Goal: Task Accomplishment & Management: Manage account settings

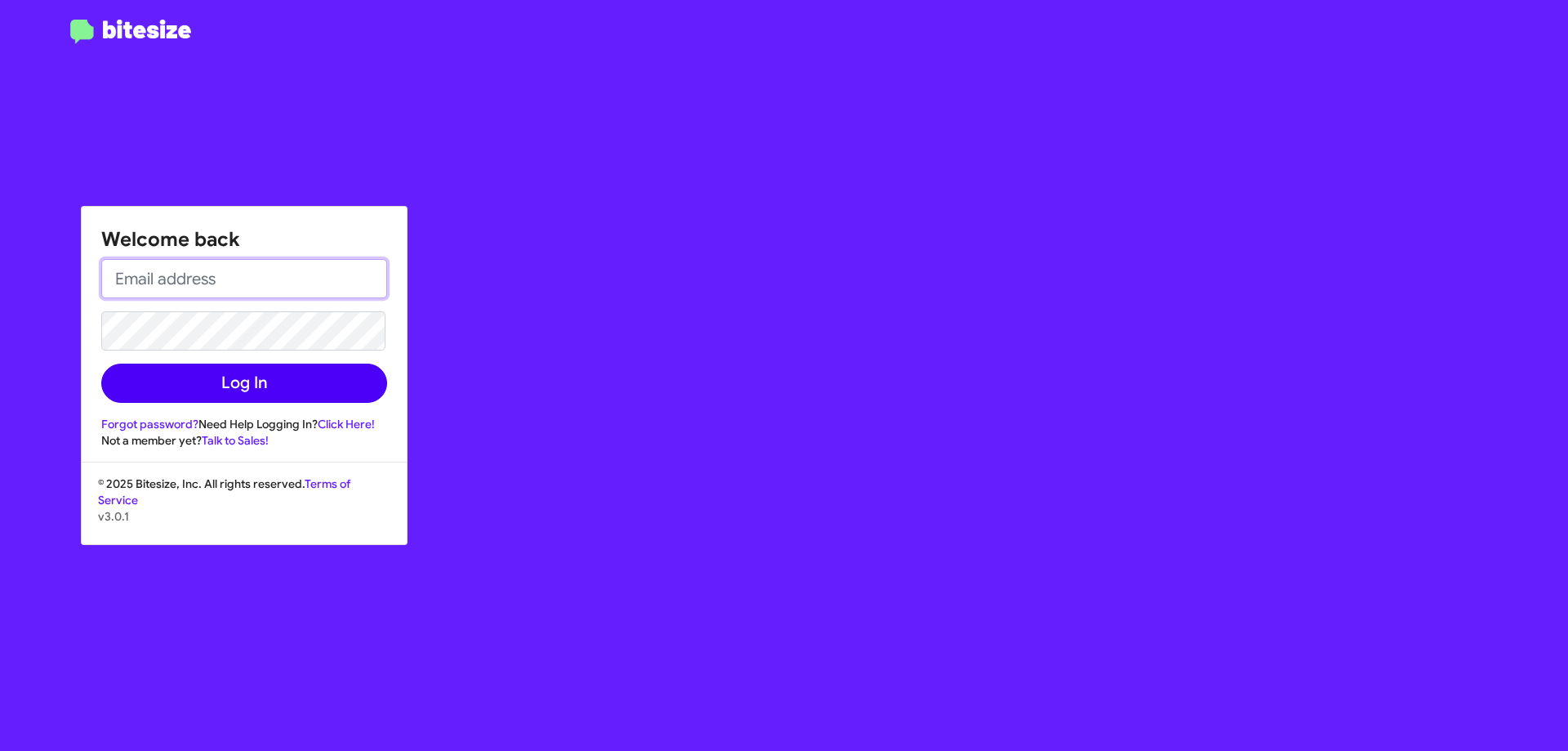
type input "[EMAIL_ADDRESS][DOMAIN_NAME]"
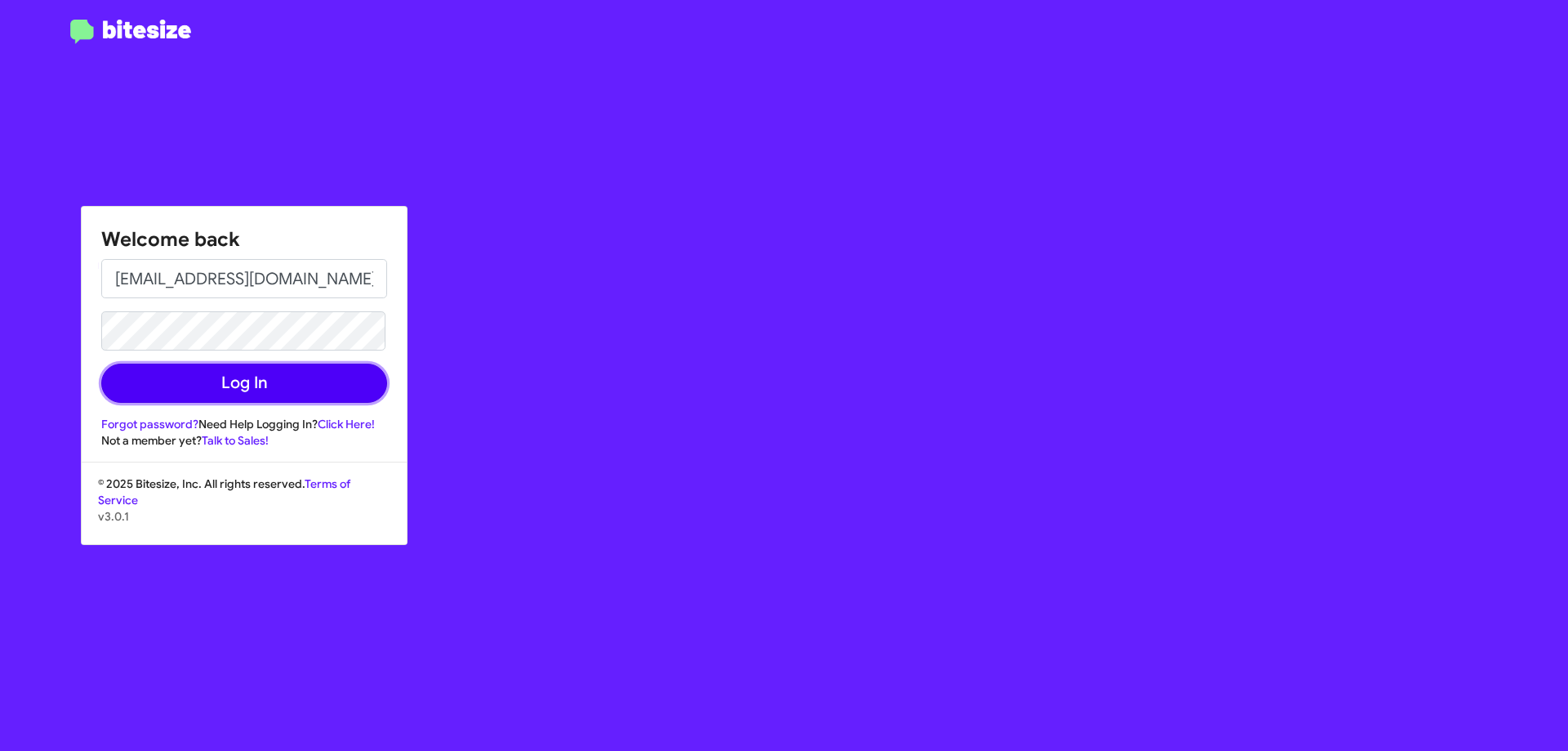
click at [258, 393] on button "Log In" at bounding box center [244, 383] width 285 height 39
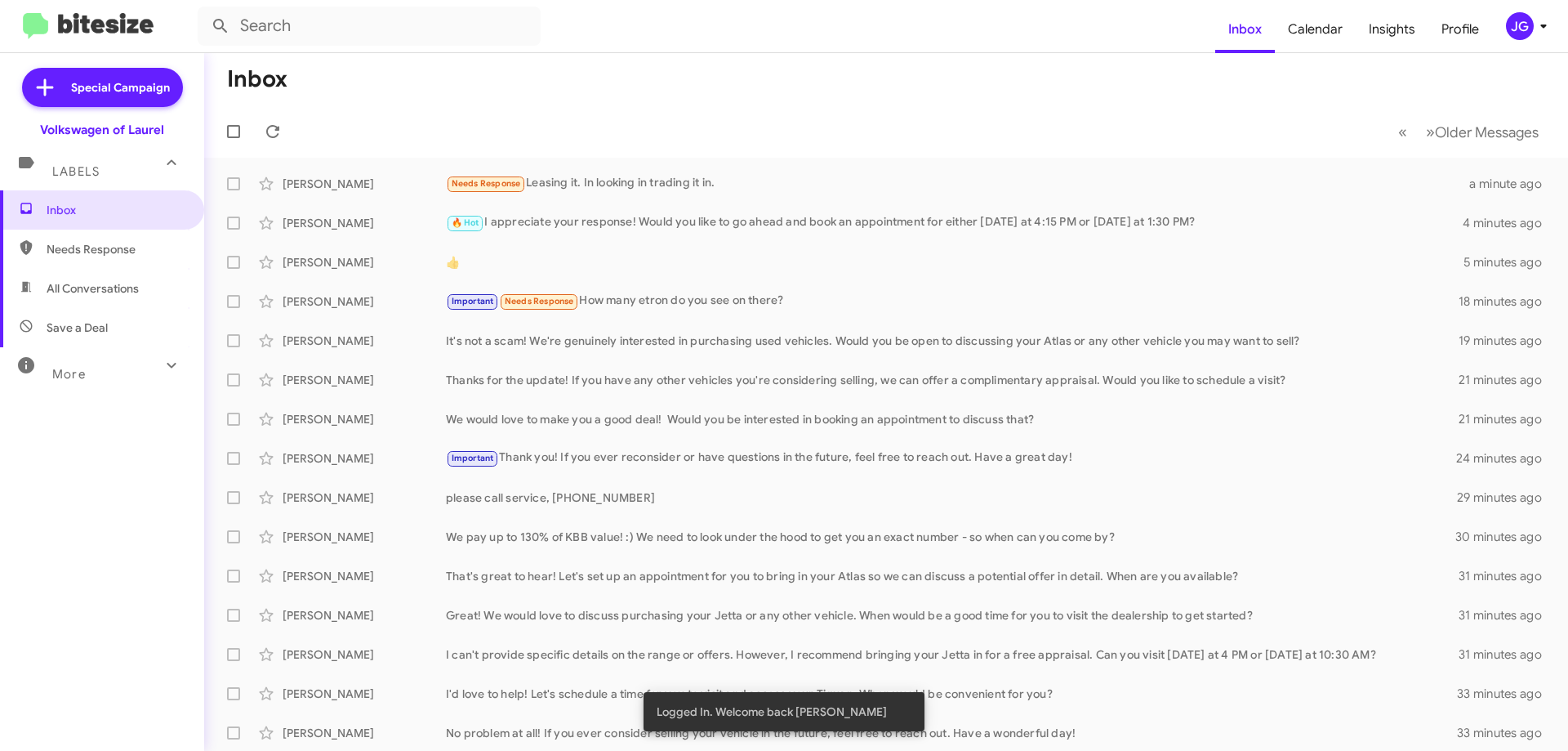
click at [1519, 27] on div "JG" at bounding box center [1519, 26] width 28 height 28
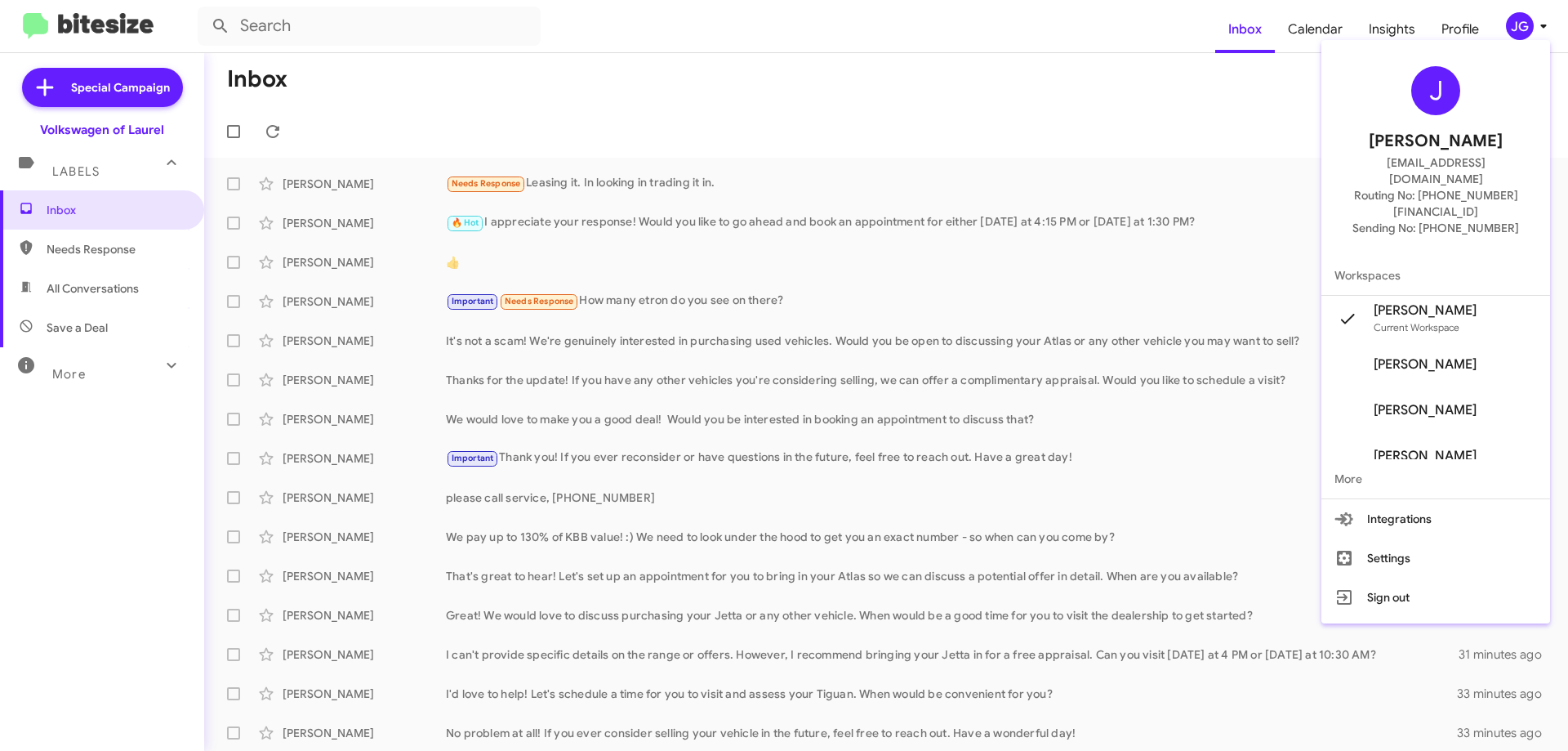
scroll to position [65, 0]
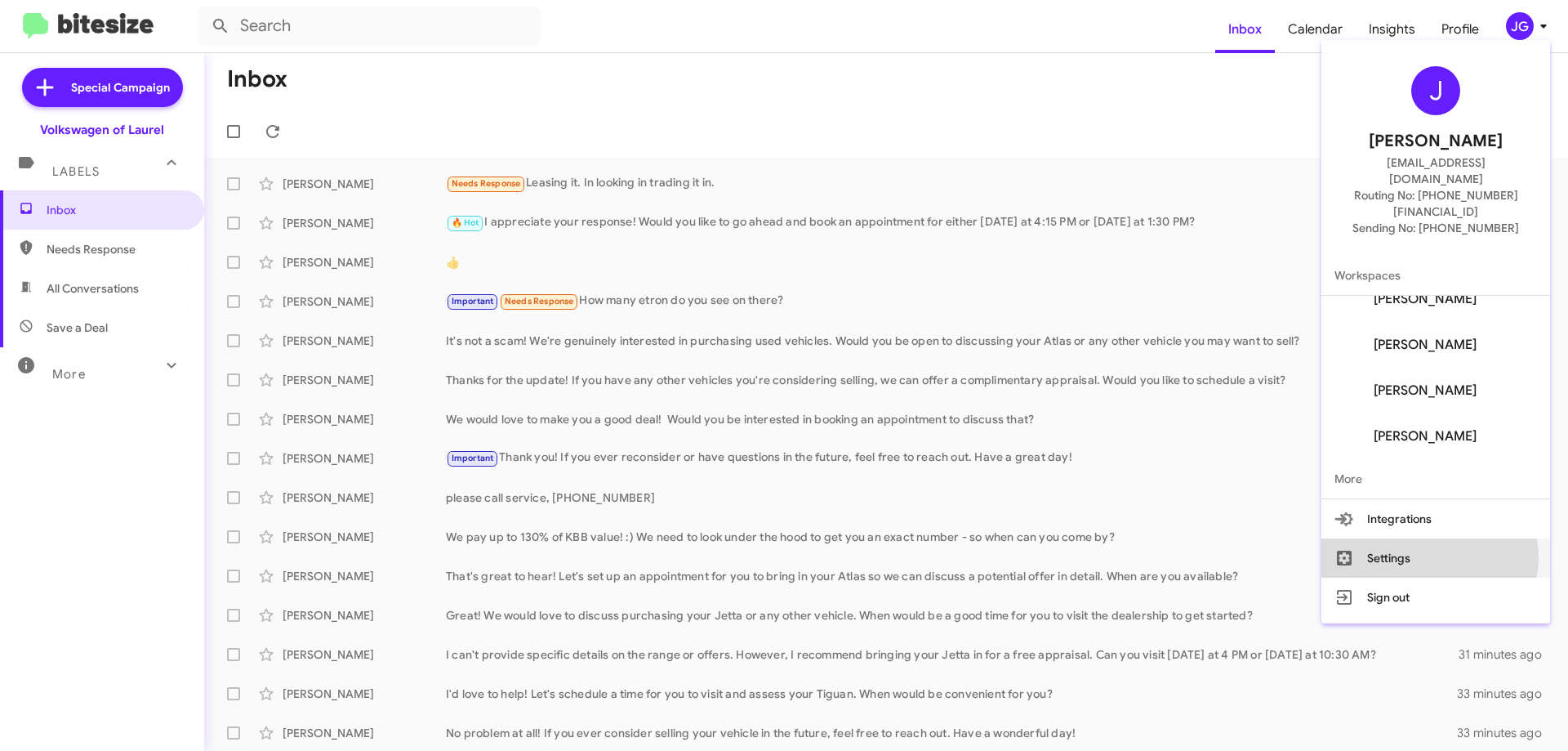
click at [1460, 538] on button "Settings" at bounding box center [1436, 558] width 229 height 39
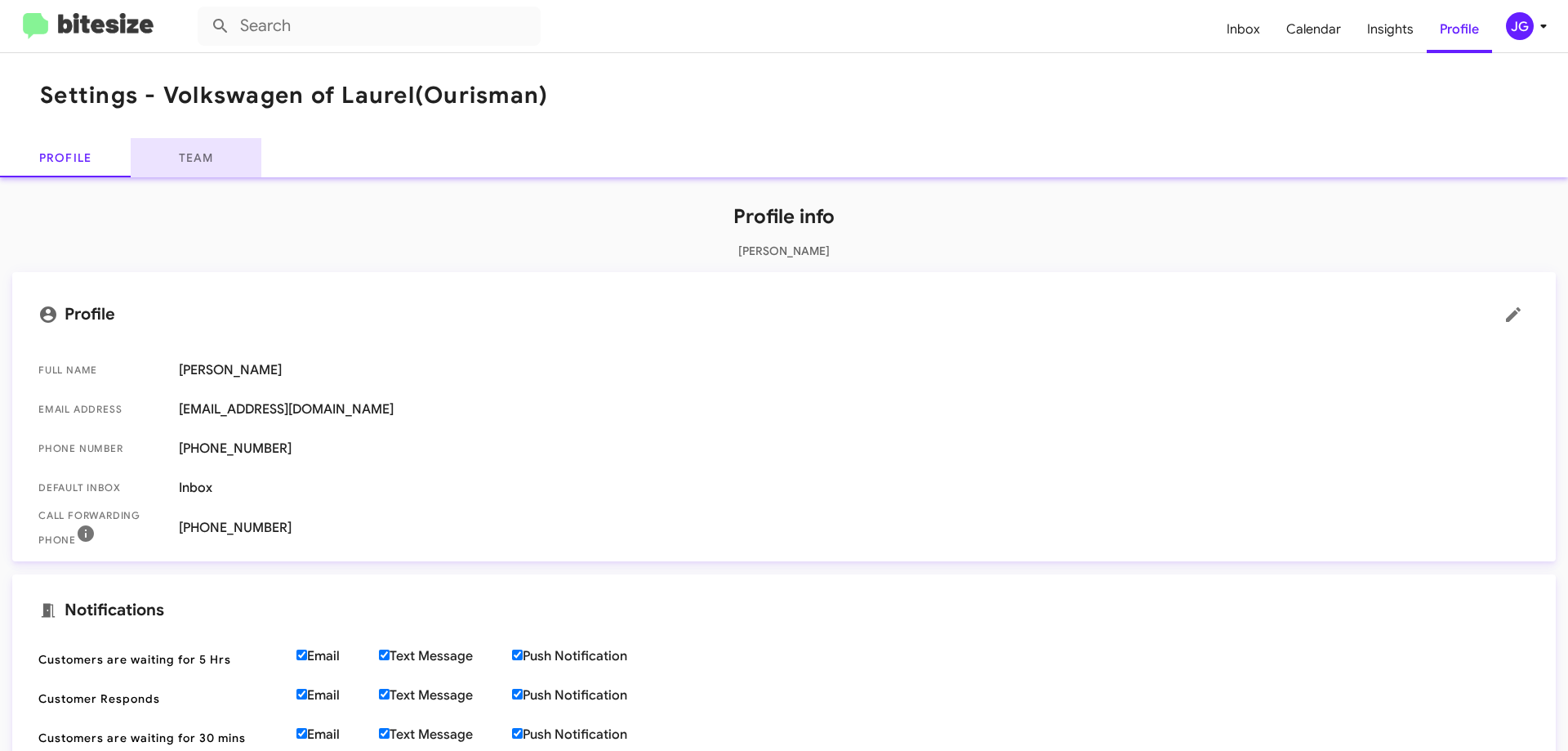
click at [180, 170] on link "Team" at bounding box center [196, 157] width 131 height 39
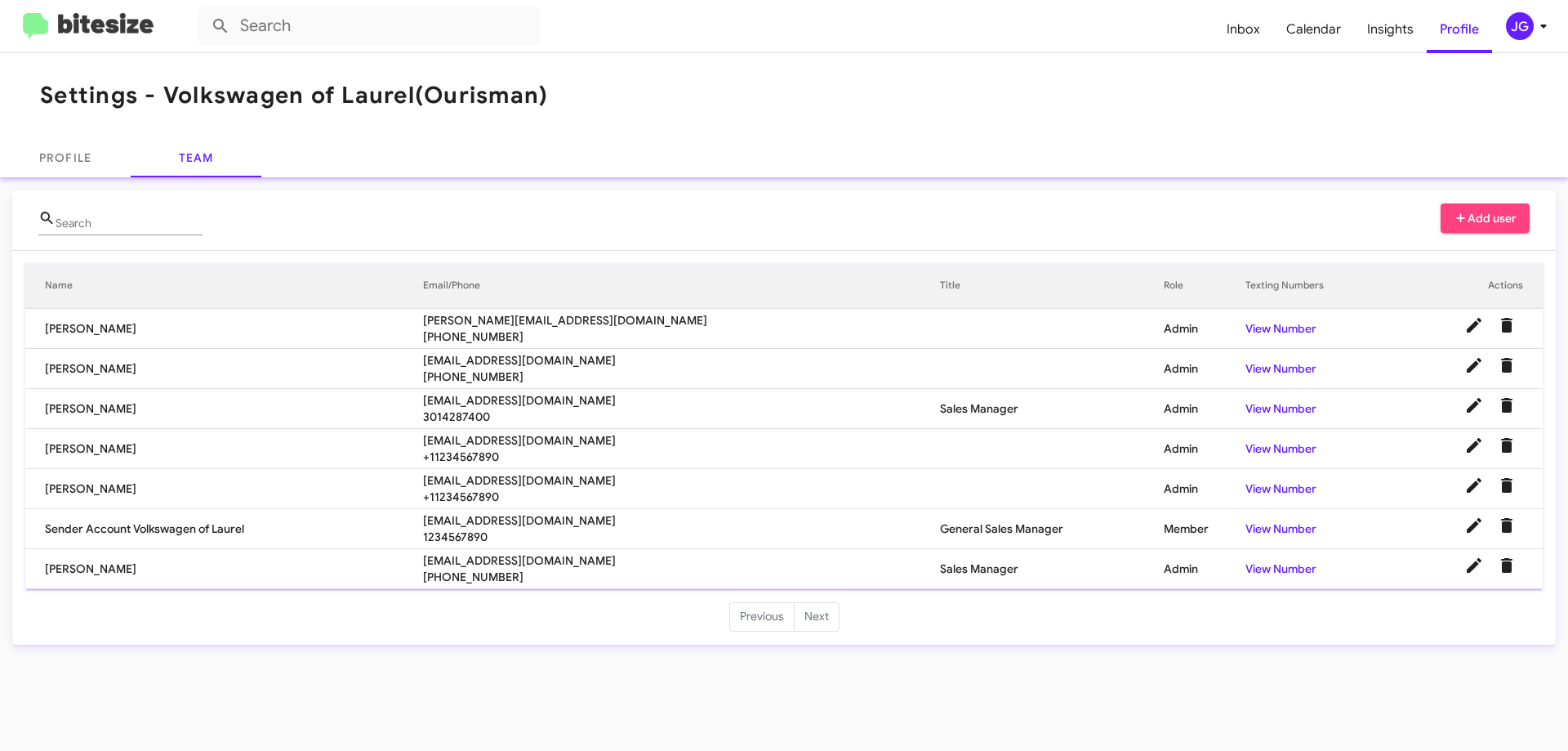
click at [365, 373] on td "[PERSON_NAME]" at bounding box center [224, 368] width 398 height 40
click at [1482, 368] on icon at bounding box center [1474, 365] width 19 height 19
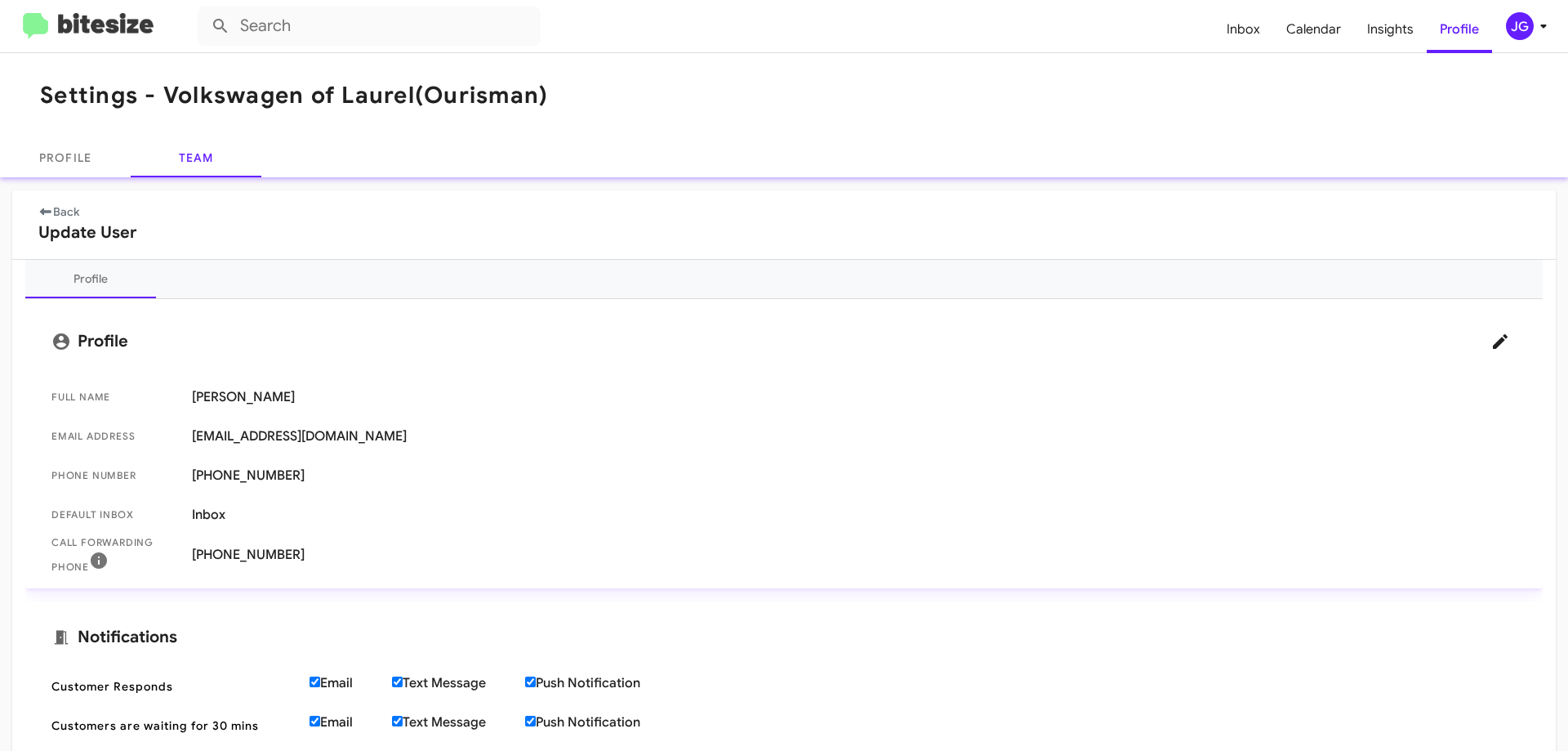
click at [47, 211] on icon at bounding box center [46, 212] width 12 height 8
